Goal: Task Accomplishment & Management: Use online tool/utility

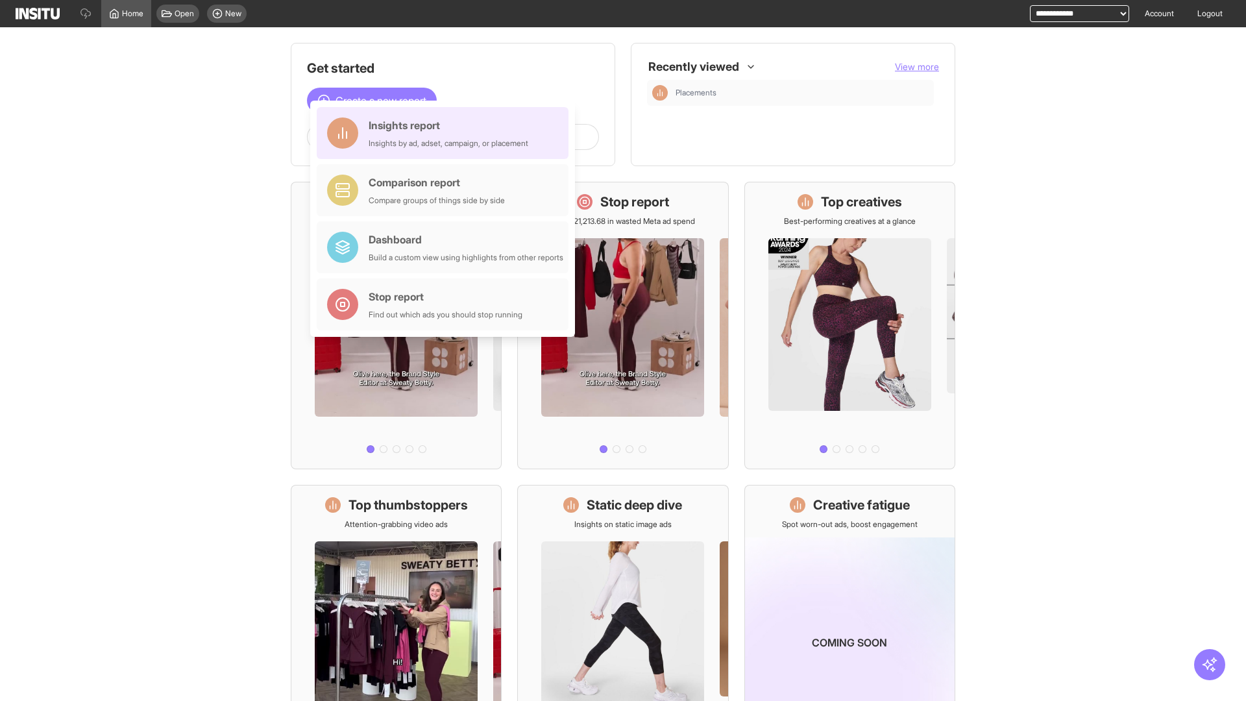
click at [446, 133] on div "Insights report Insights by ad, adset, campaign, or placement" at bounding box center [449, 132] width 160 height 31
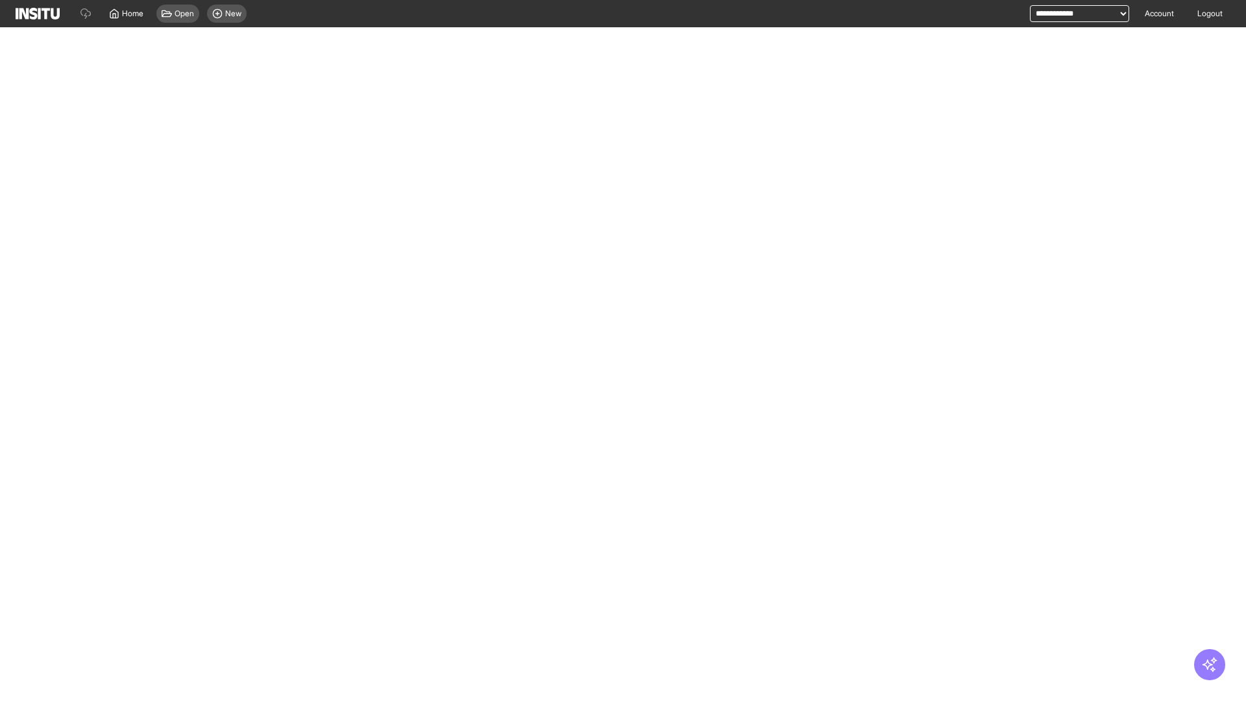
select select "**"
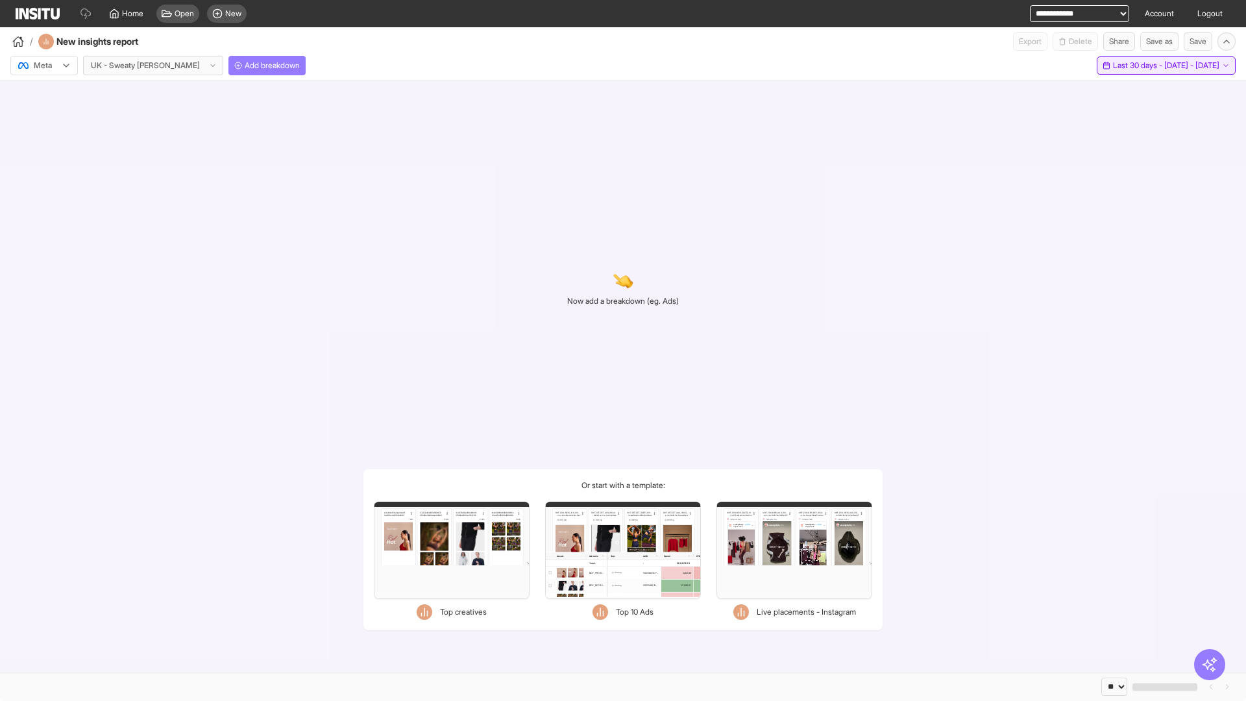
click at [1143, 66] on span "Last 30 days - [DATE] - [DATE]" at bounding box center [1166, 65] width 106 height 10
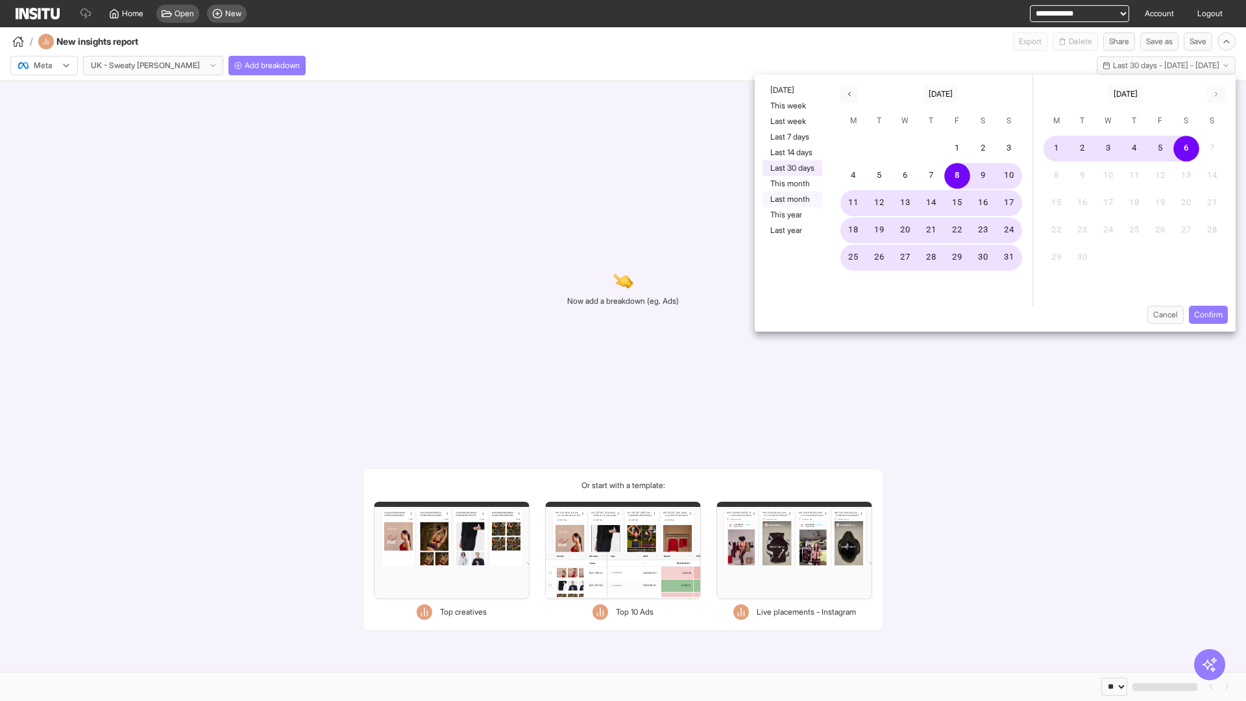
click at [791, 199] on button "Last month" at bounding box center [793, 199] width 60 height 16
